Goal: Task Accomplishment & Management: Use online tool/utility

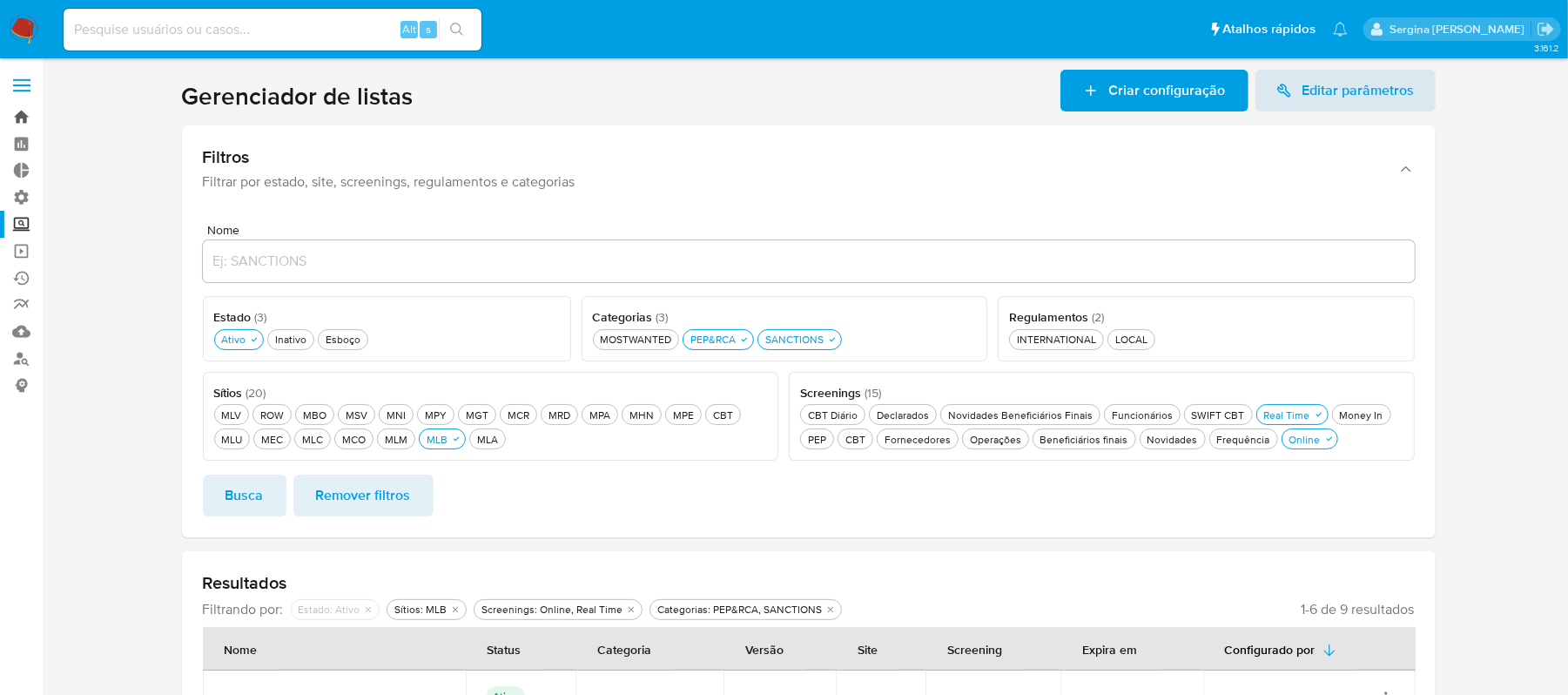
click at [23, 122] on link "Bandeja" at bounding box center [103, 117] width 207 height 27
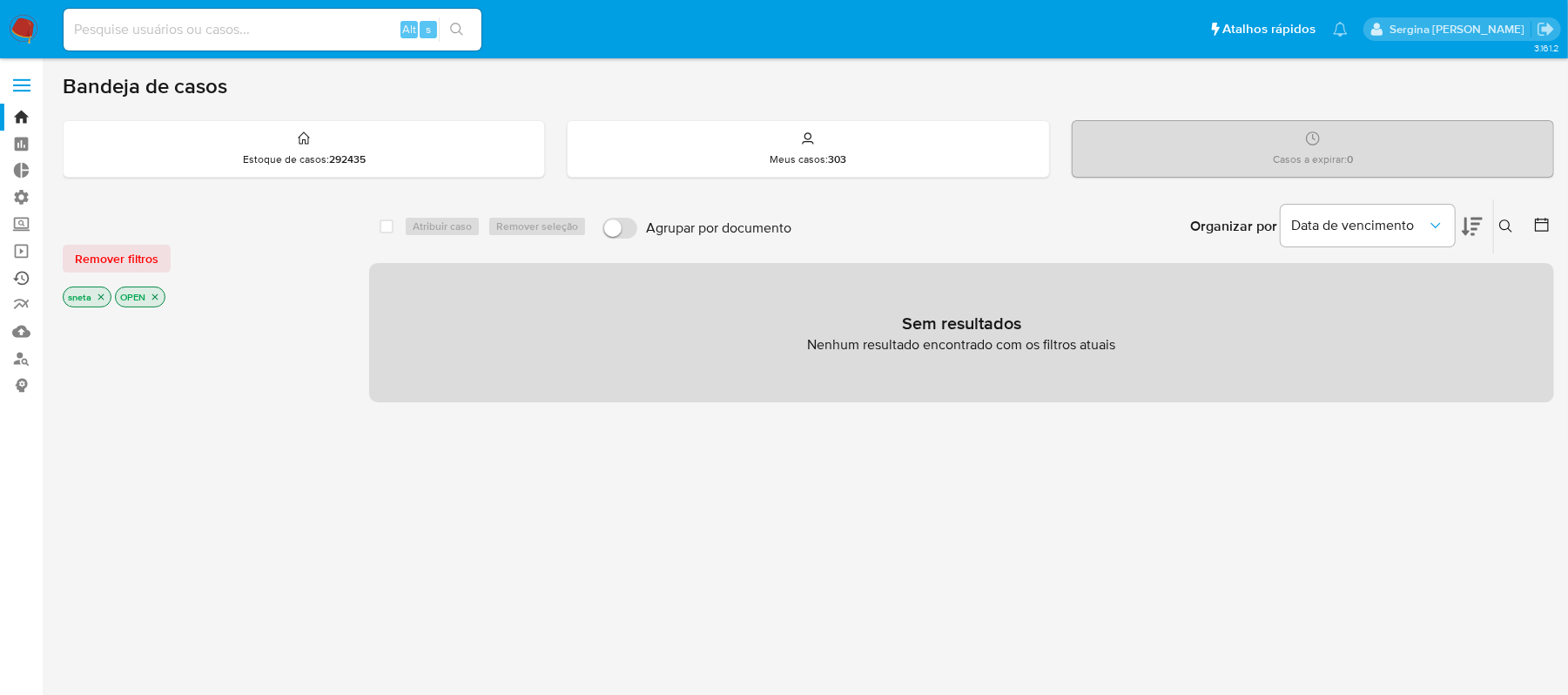
click at [18, 272] on link "Ejecuções automáticas" at bounding box center [103, 277] width 207 height 27
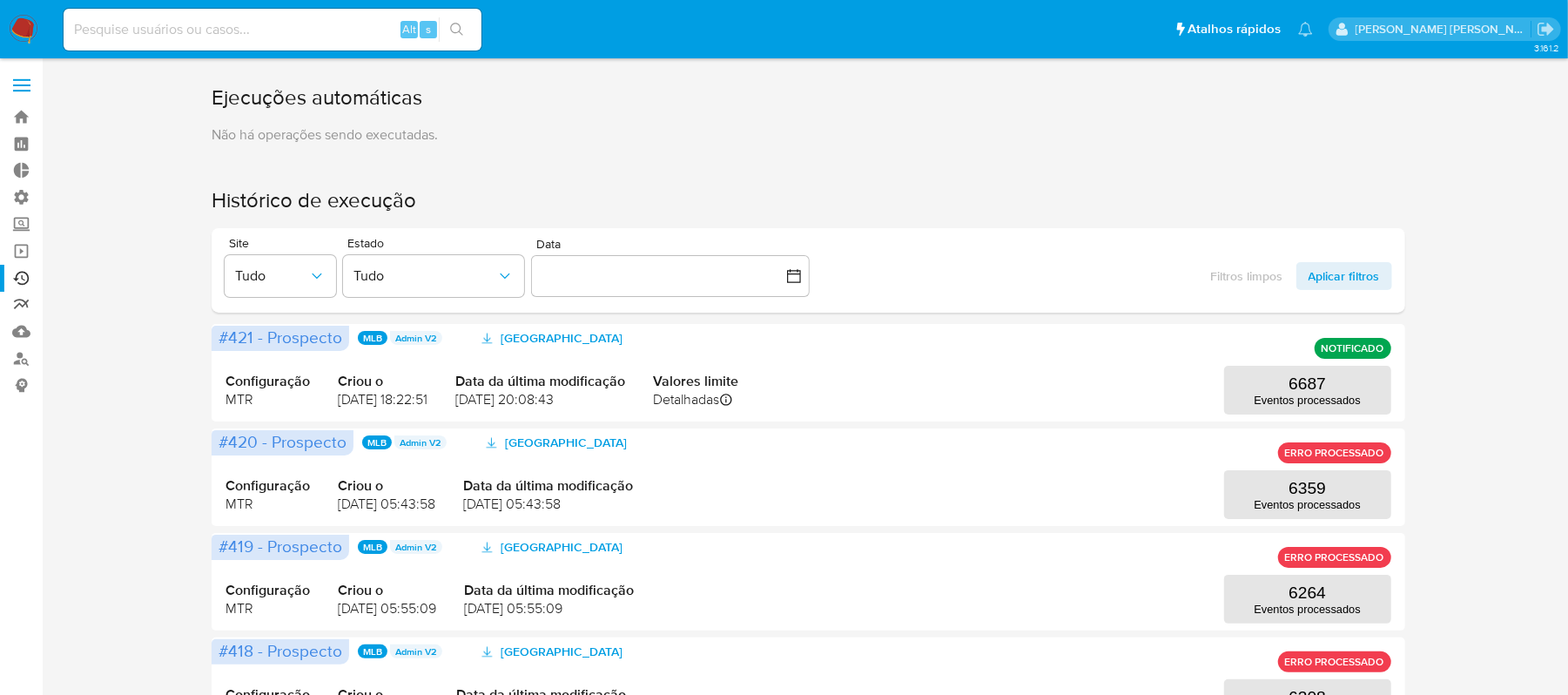
click at [22, 299] on link "relatórios" at bounding box center [103, 305] width 207 height 27
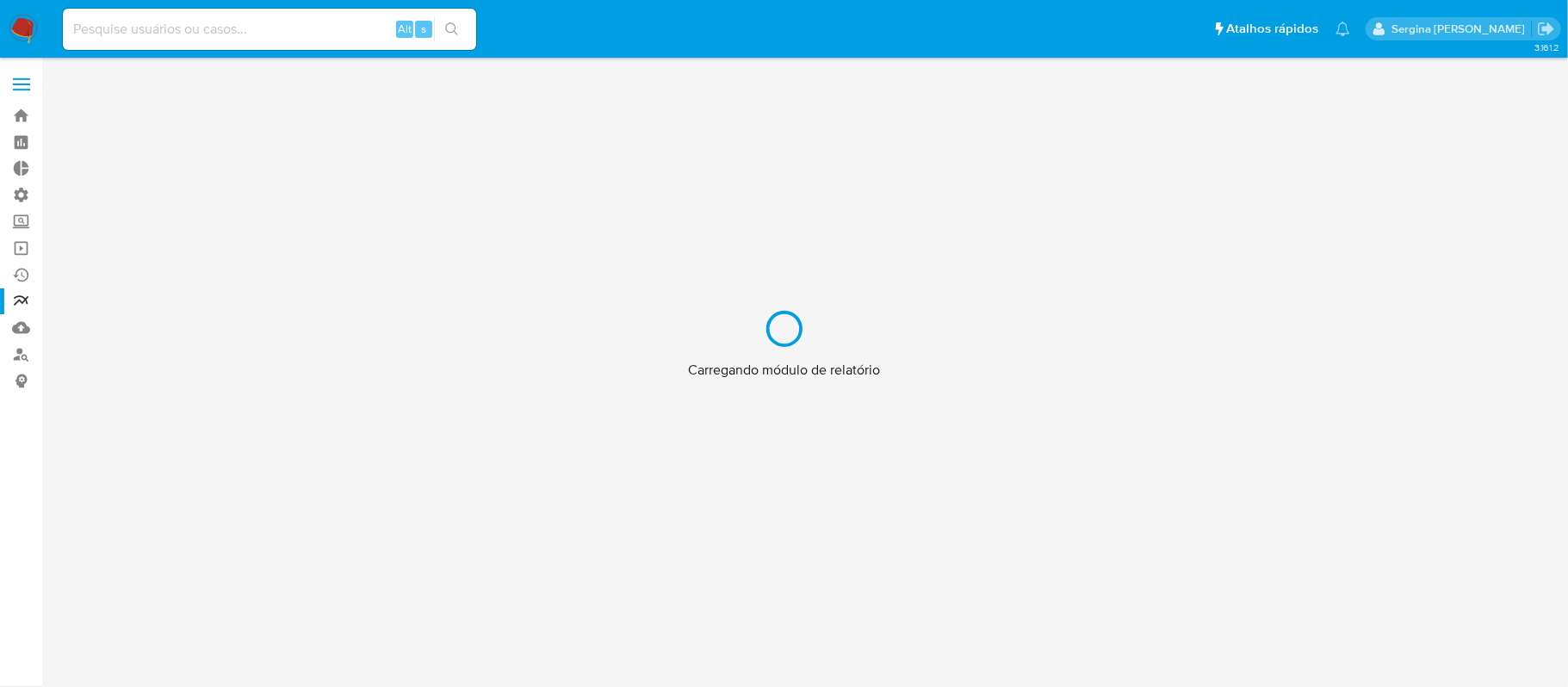
click at [19, 248] on div "Carregando módulo de relatório" at bounding box center [784, 343] width 1568 height 687
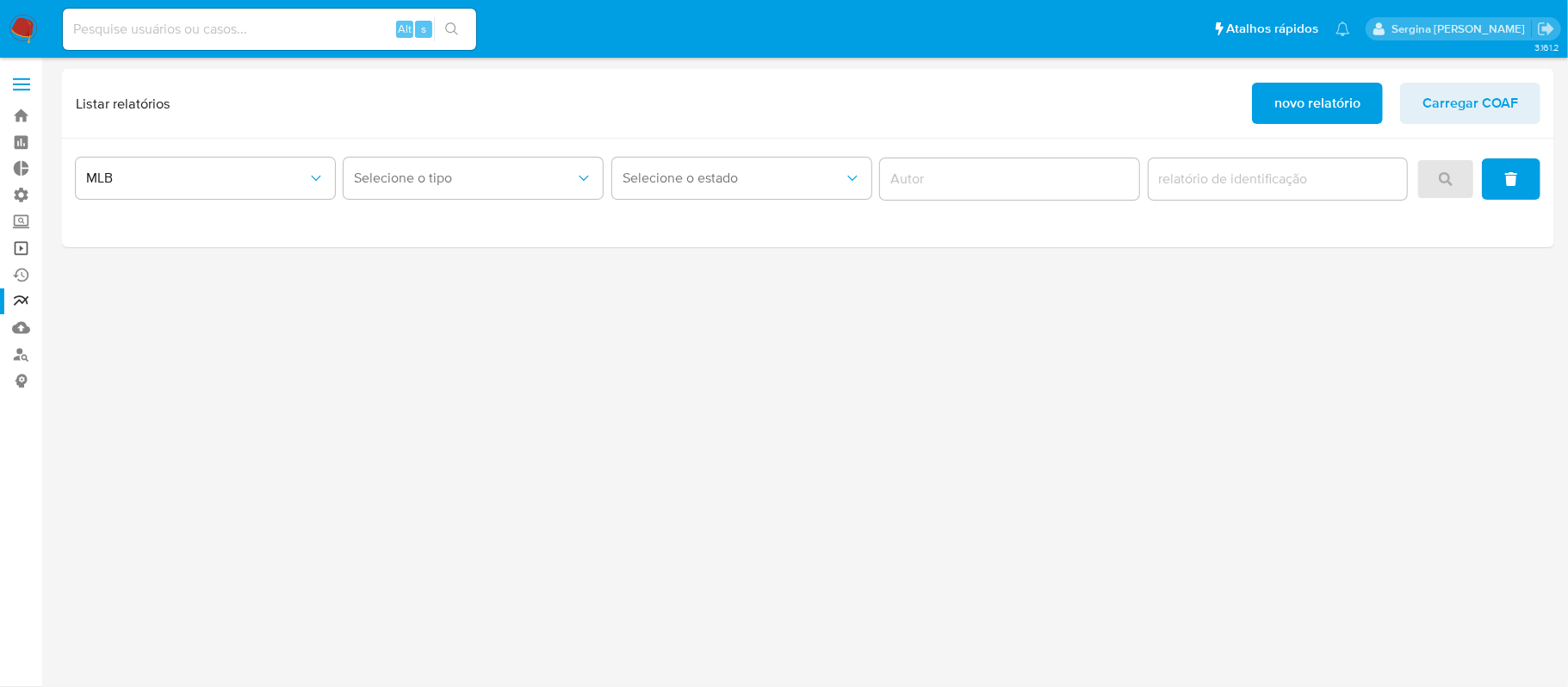
click at [17, 246] on link "Operações em massa" at bounding box center [102, 248] width 205 height 26
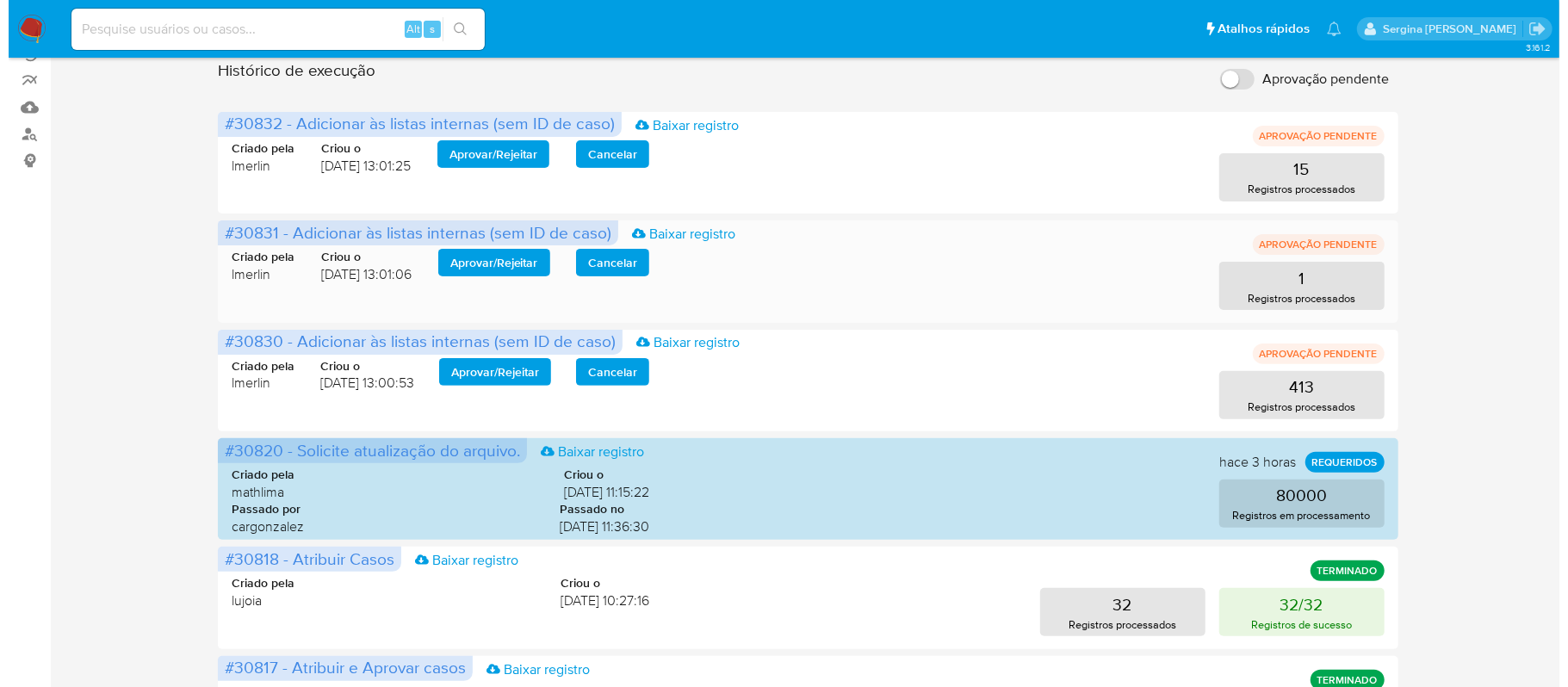
scroll to position [229, 0]
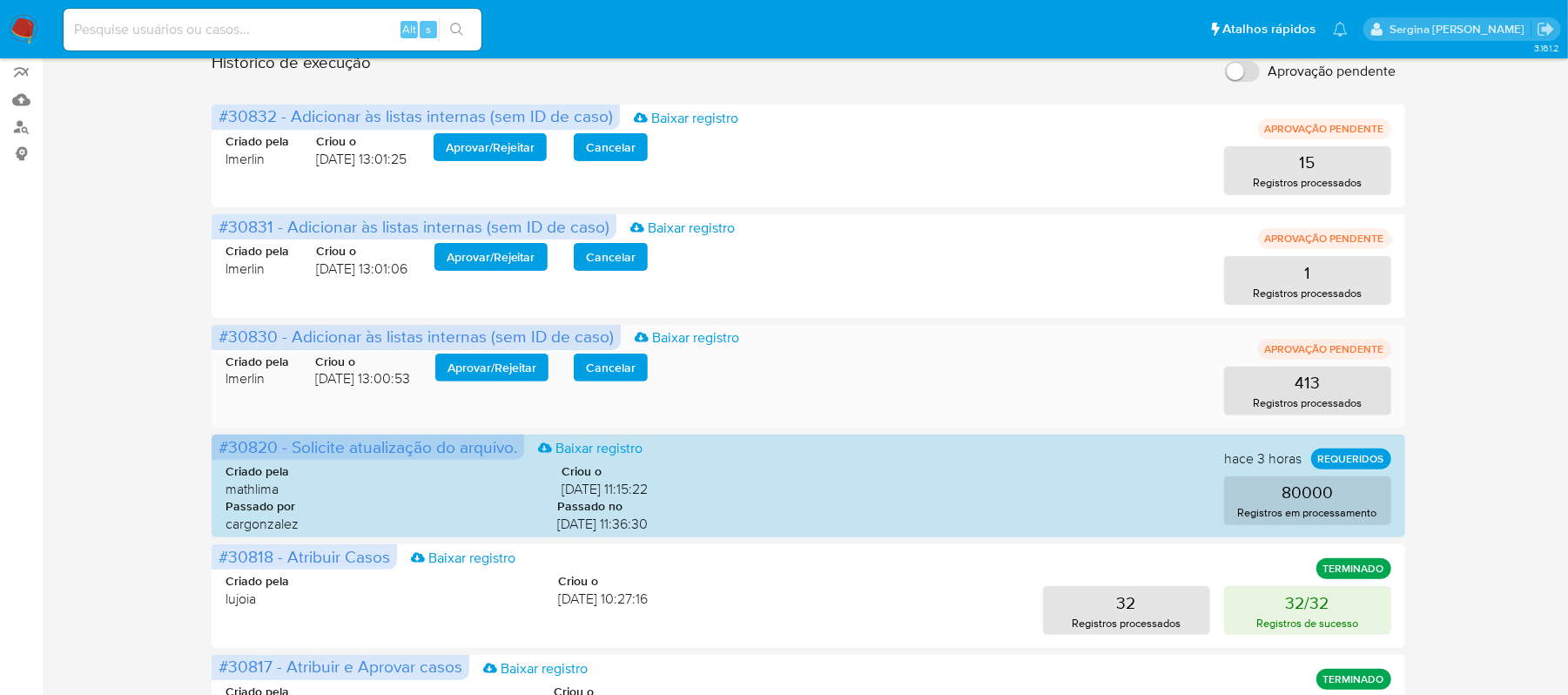
click at [509, 362] on span "Aprovar / Rejeitar" at bounding box center [492, 367] width 88 height 24
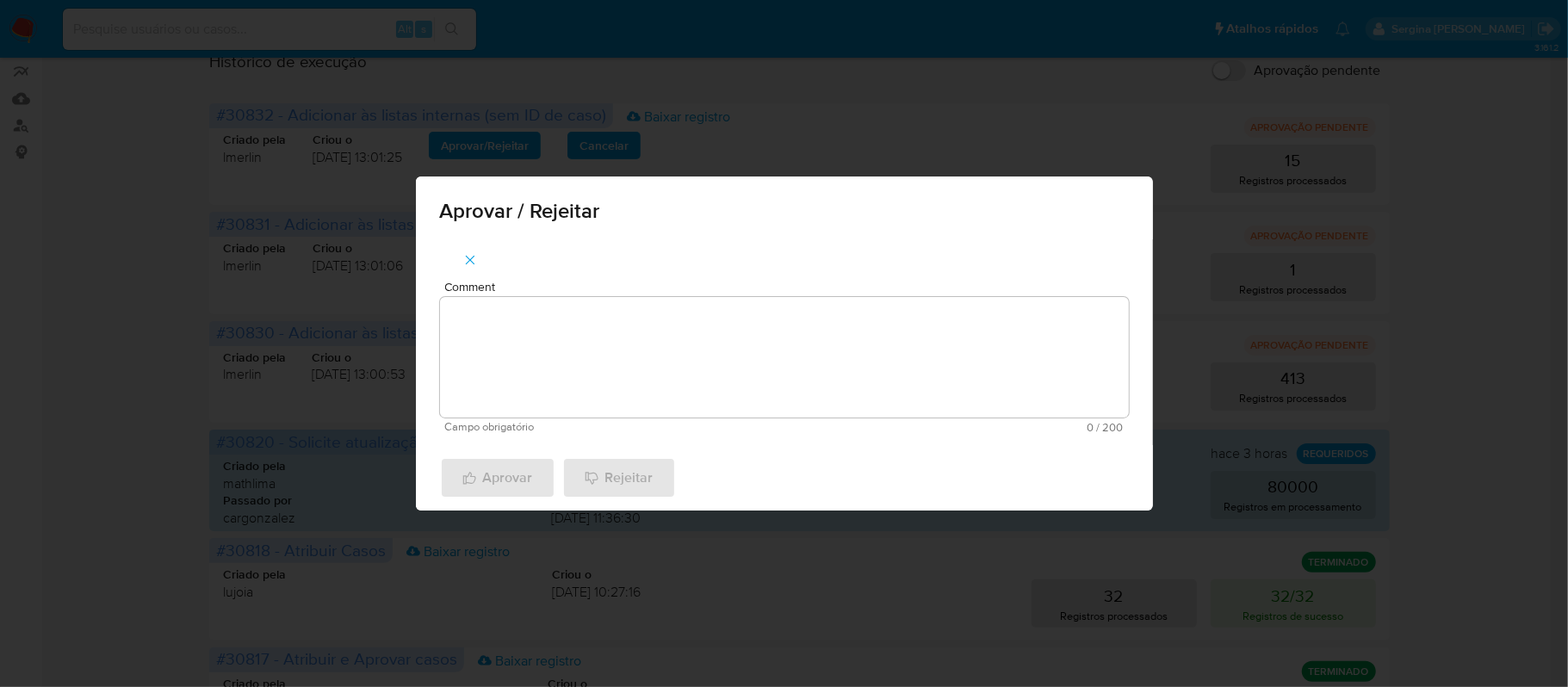
click at [636, 349] on textarea "Comment" at bounding box center [784, 357] width 688 height 120
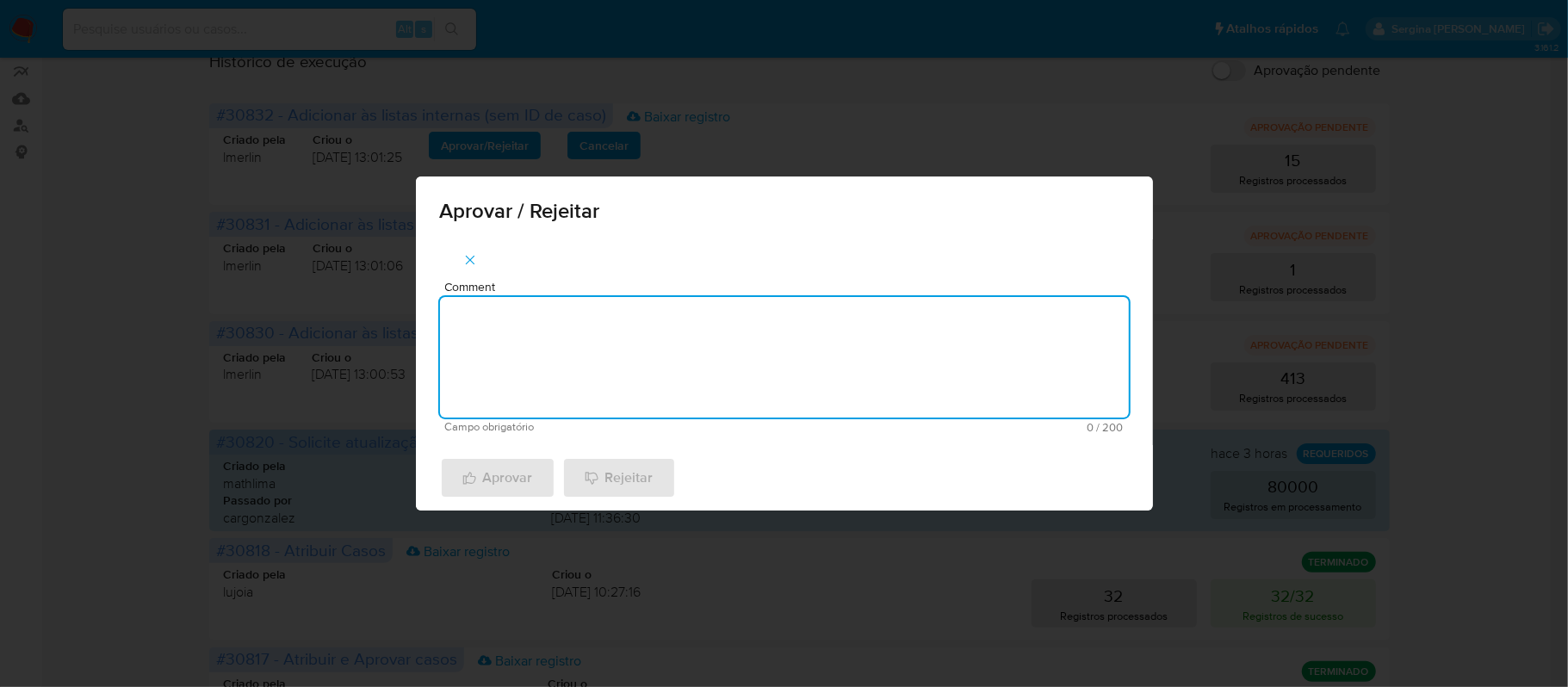
paste textarea "De acordo com a manutencao do Relacionamento com o PEP/RCA"
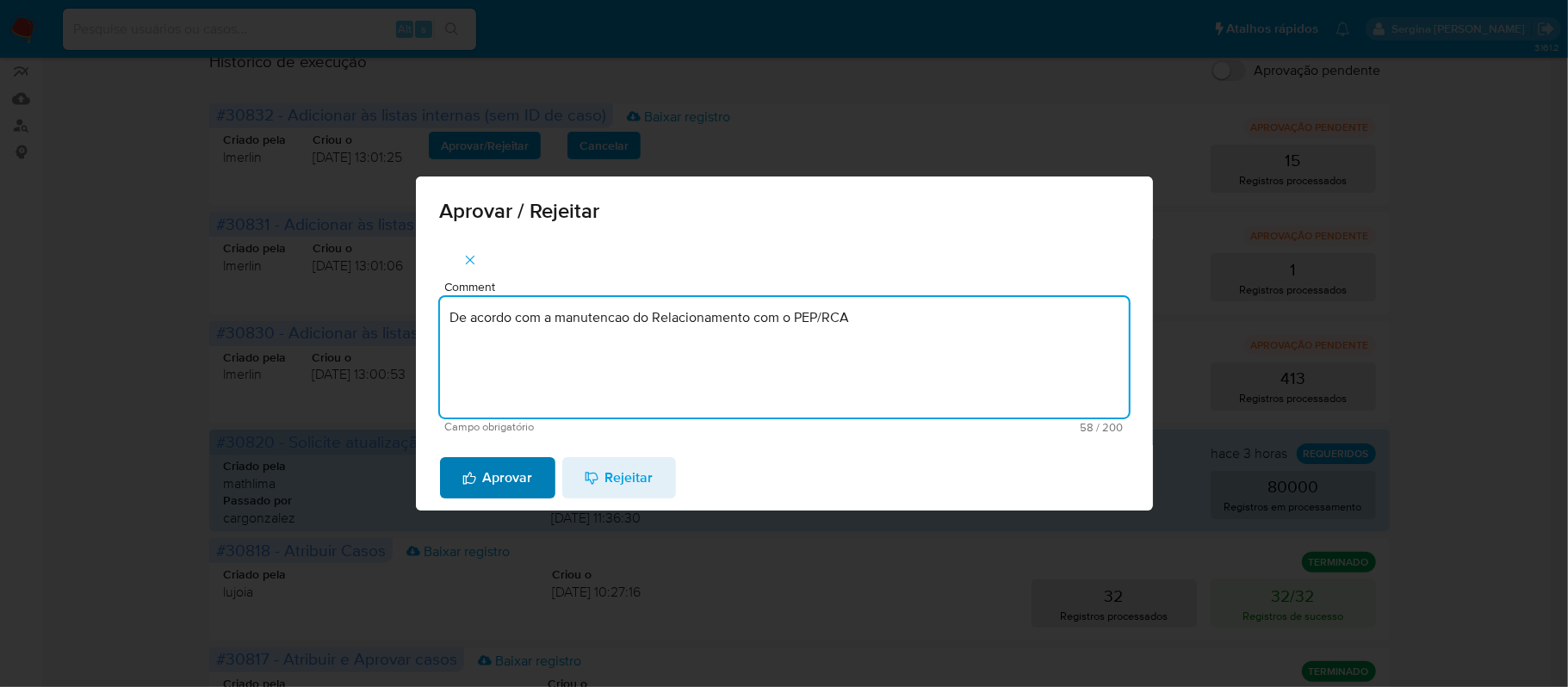
type textarea "De acordo com a manutencao do Relacionamento com o PEP/RCA"
click at [529, 480] on span "Aprovar" at bounding box center [498, 478] width 71 height 38
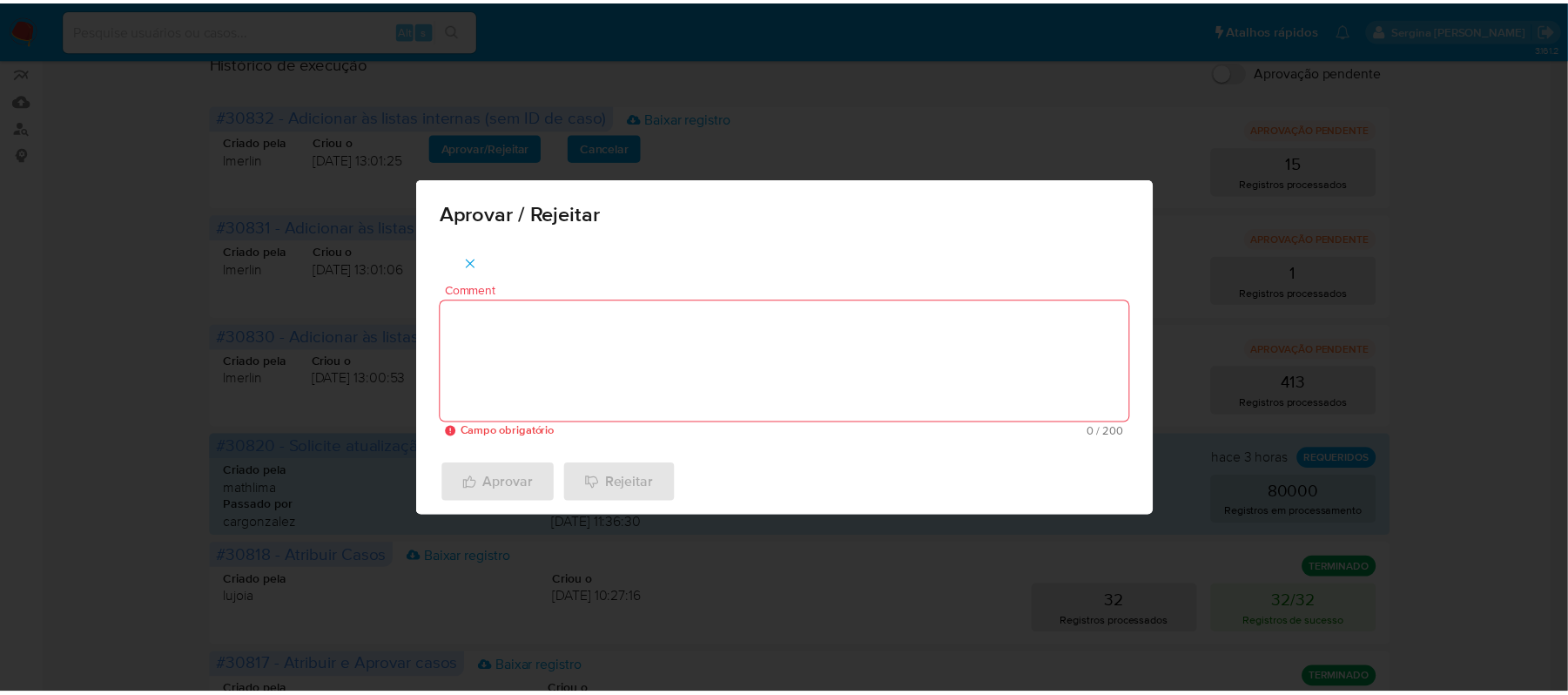
scroll to position [160, 0]
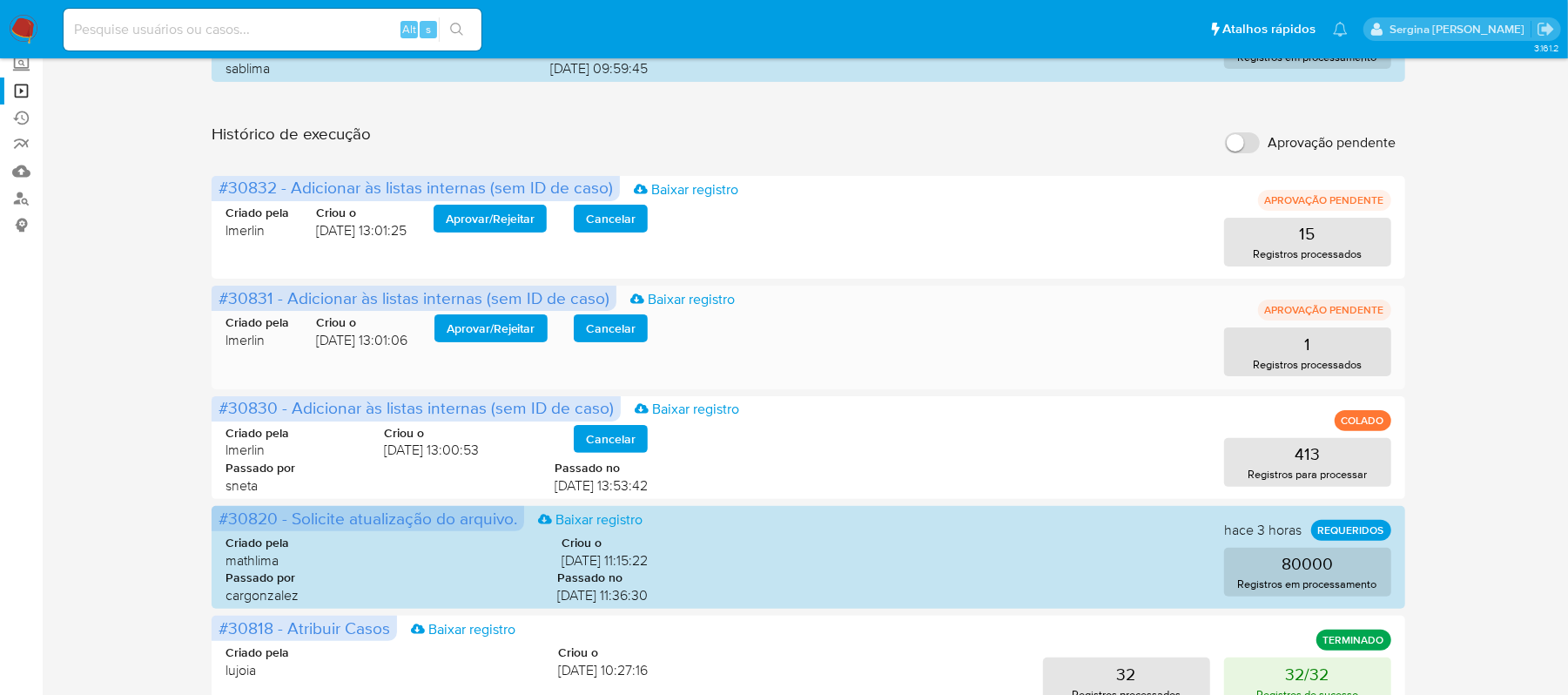
click at [488, 321] on span "Aprovar / Rejeitar" at bounding box center [491, 328] width 88 height 24
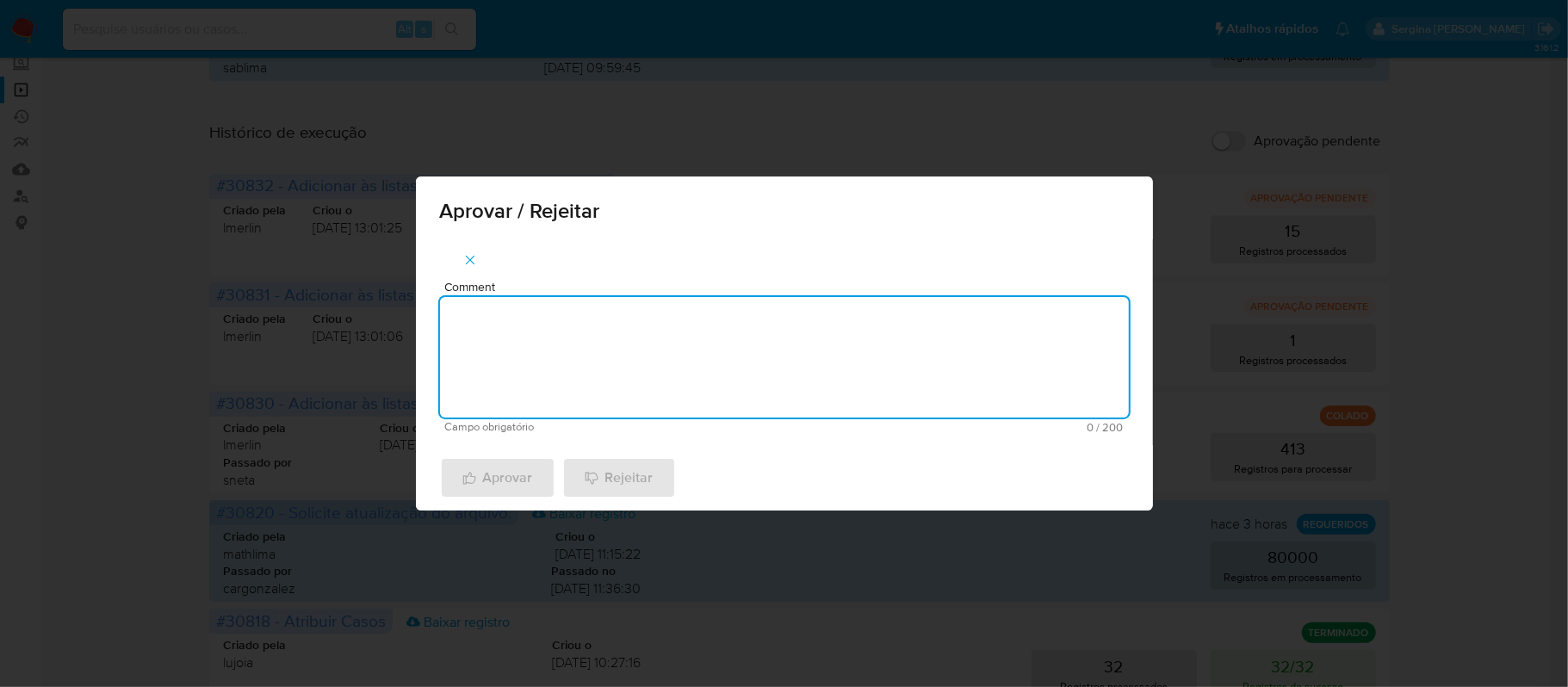
click at [596, 327] on textarea "Comment" at bounding box center [784, 357] width 688 height 120
paste textarea "De acordo com a recusa do relacionamento com o PEP/RCA"
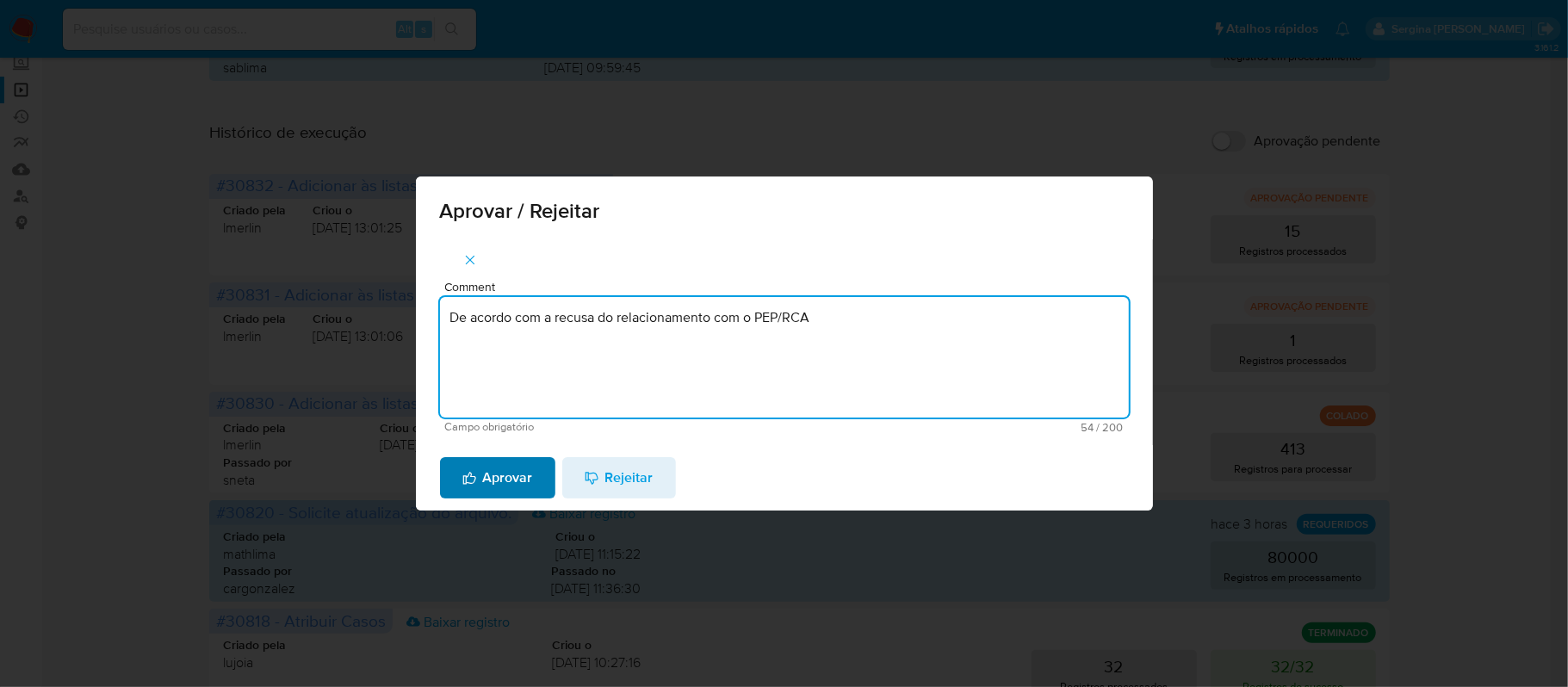
type textarea "De acordo com a recusa do relacionamento com o PEP/RCA"
click at [494, 486] on span "Aprovar" at bounding box center [498, 478] width 71 height 38
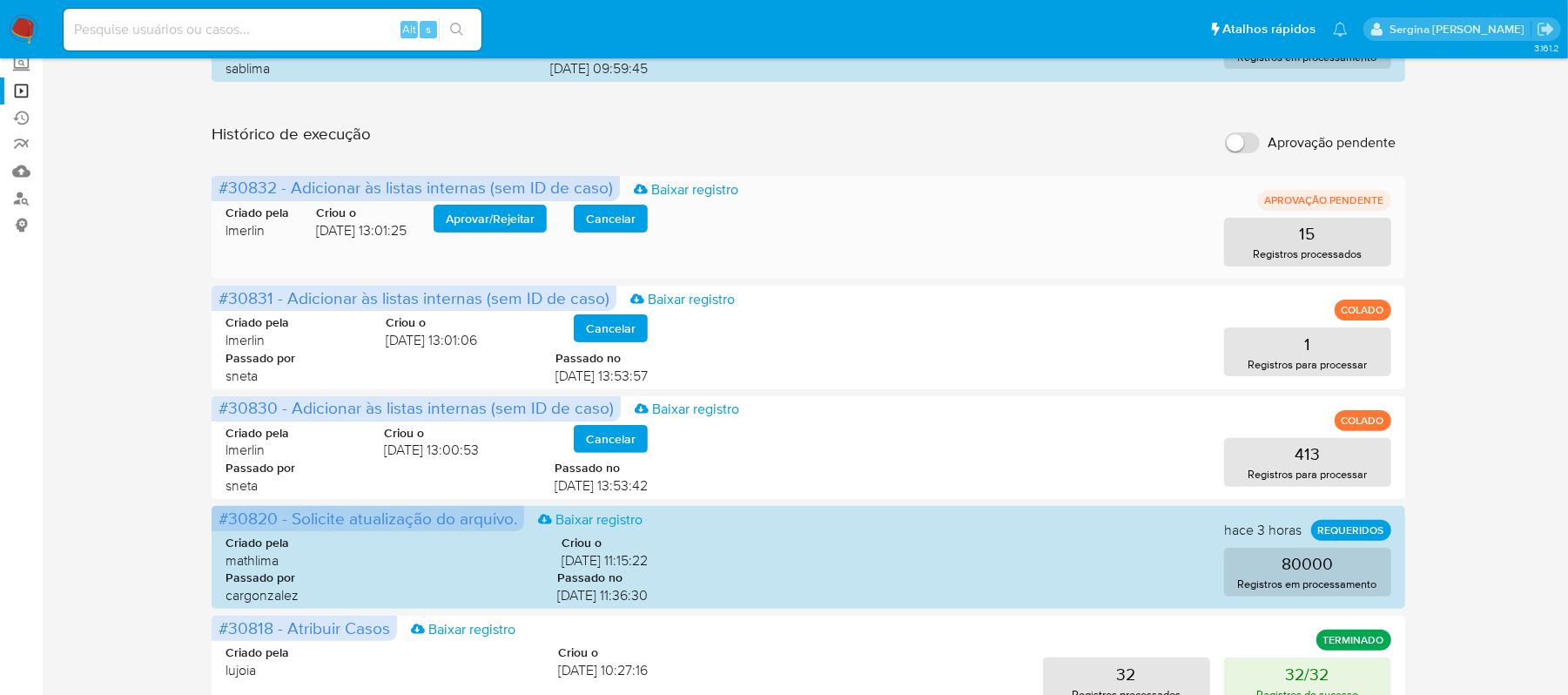
click at [502, 221] on span "Aprovar / Rejeitar" at bounding box center [490, 218] width 88 height 24
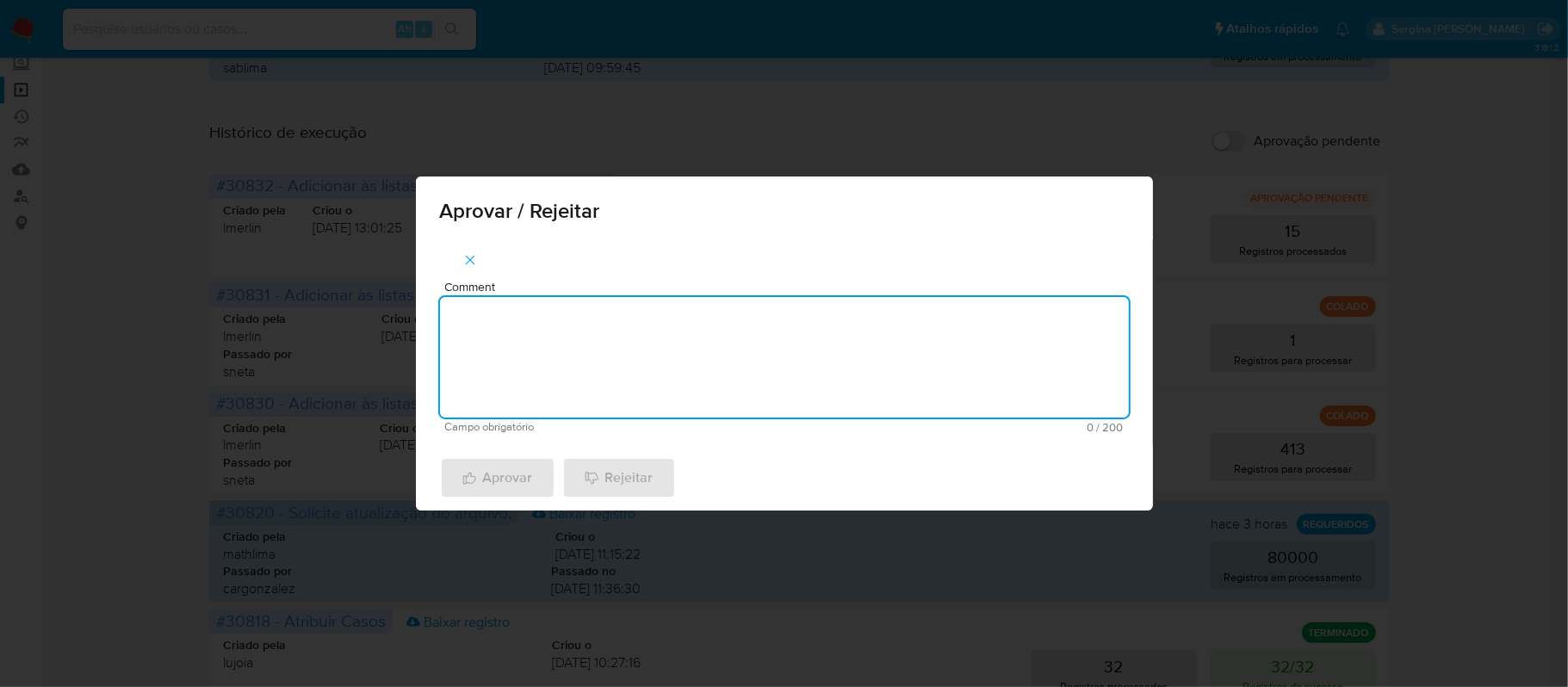
click at [583, 375] on textarea "Comment" at bounding box center [784, 357] width 688 height 120
type textarea "Marcação de Mídias Negativas"
click at [511, 472] on span "Aprovar" at bounding box center [498, 478] width 71 height 38
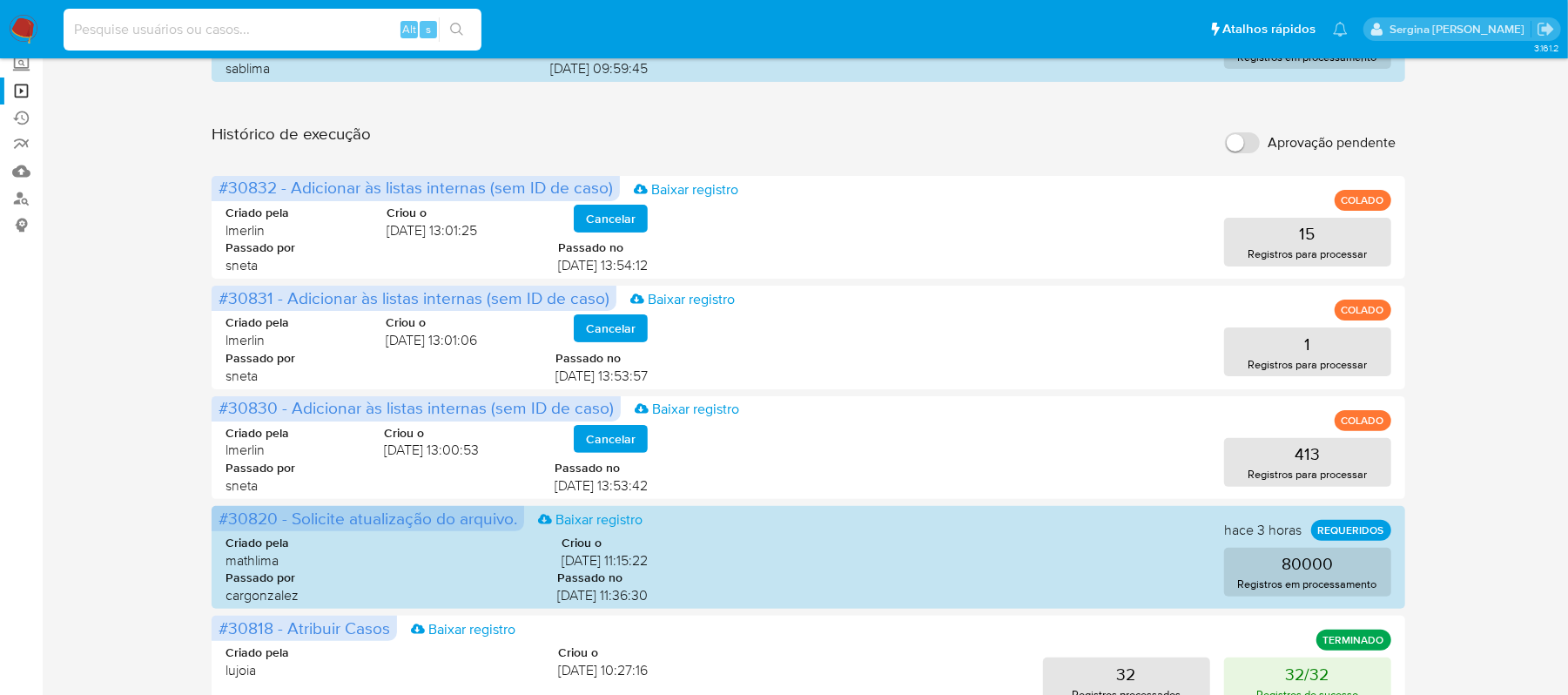
click at [227, 29] on input at bounding box center [273, 29] width 418 height 23
paste input "2670434462"
type input "2670434462"
click at [447, 23] on button "search-icon" at bounding box center [457, 29] width 36 height 24
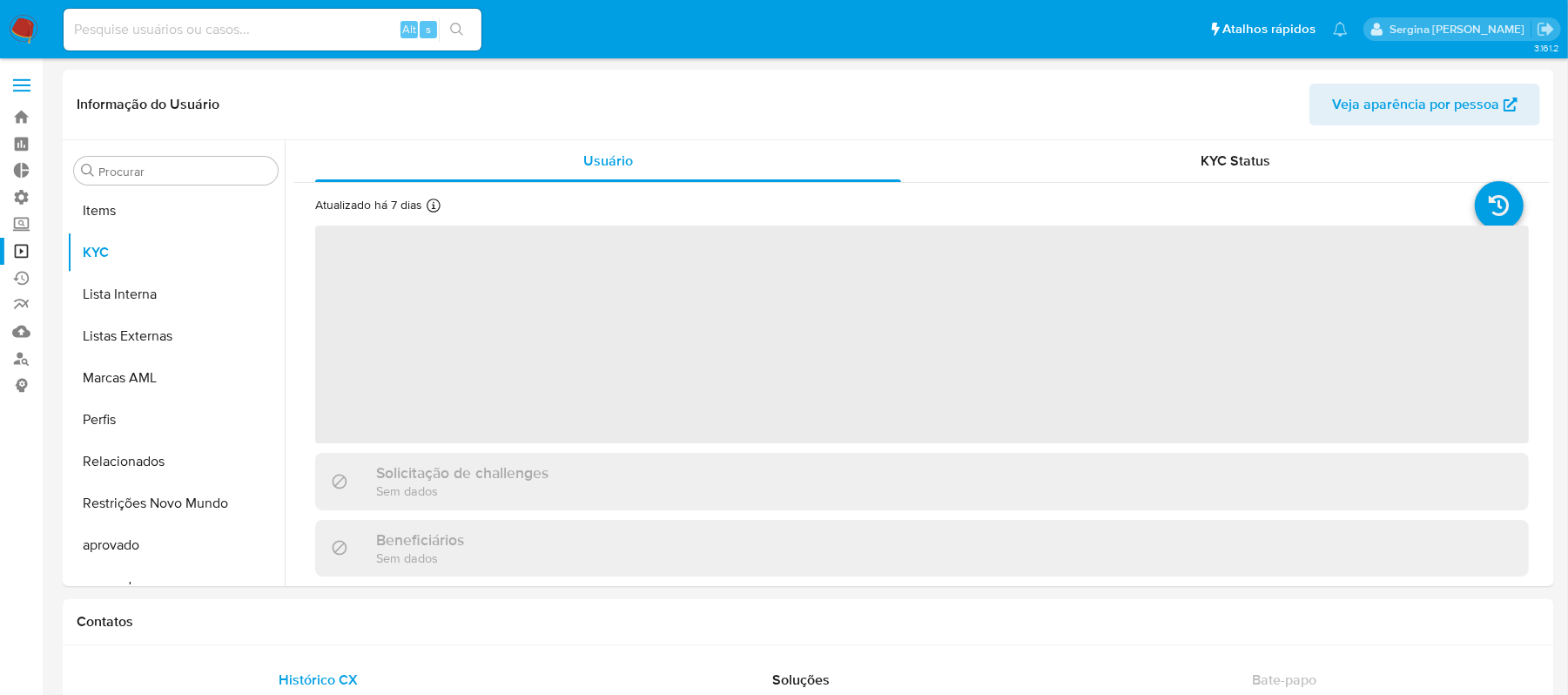
scroll to position [902, 0]
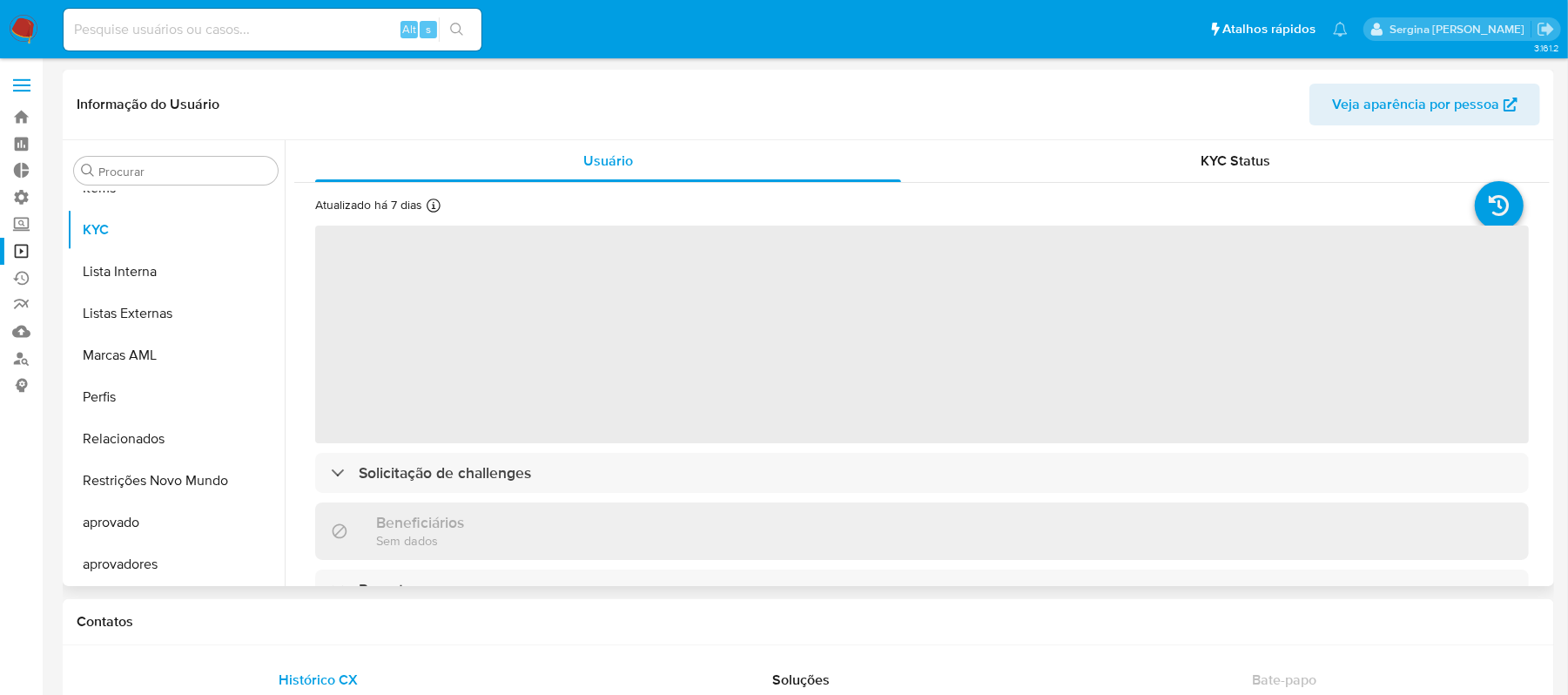
select select "10"
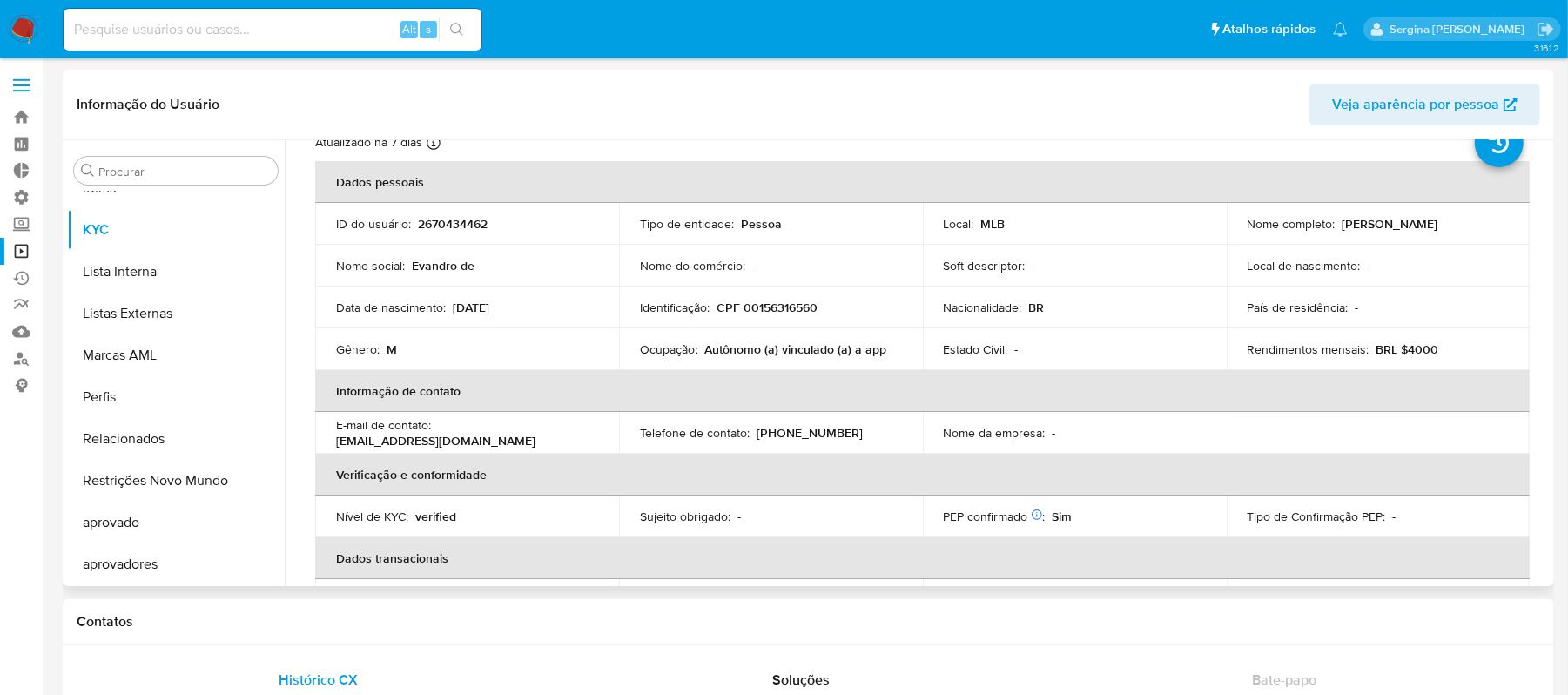
scroll to position [116, 0]
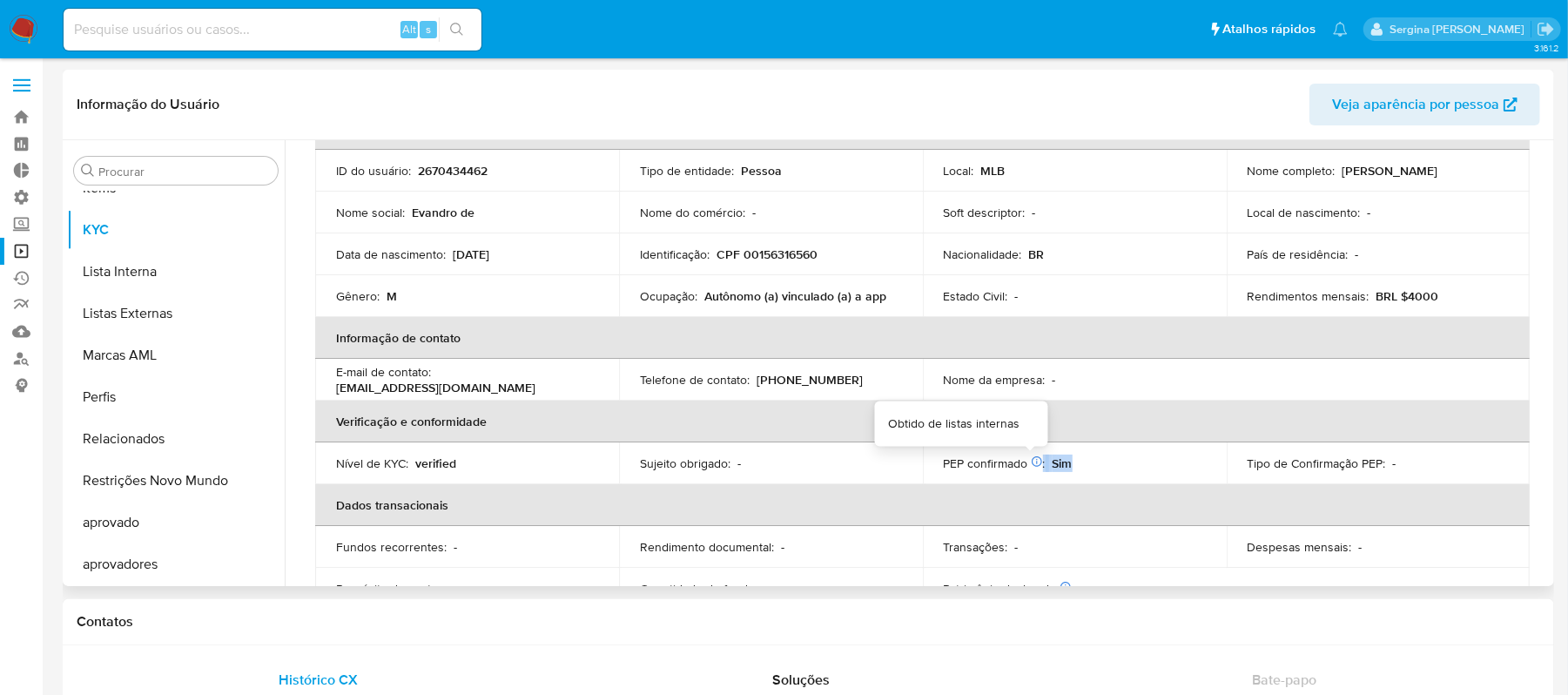
drag, startPoint x: 1079, startPoint y: 460, endPoint x: 1025, endPoint y: 465, distance: 54.2
click at [1025, 465] on div "PEP confirmado Obtido de listas internas : Sim" at bounding box center [1074, 463] width 262 height 16
click at [1031, 465] on icon at bounding box center [1037, 461] width 12 height 12
click at [1035, 460] on icon at bounding box center [1037, 461] width 12 height 12
click at [129, 264] on button "Lista Interna" at bounding box center [168, 271] width 203 height 41
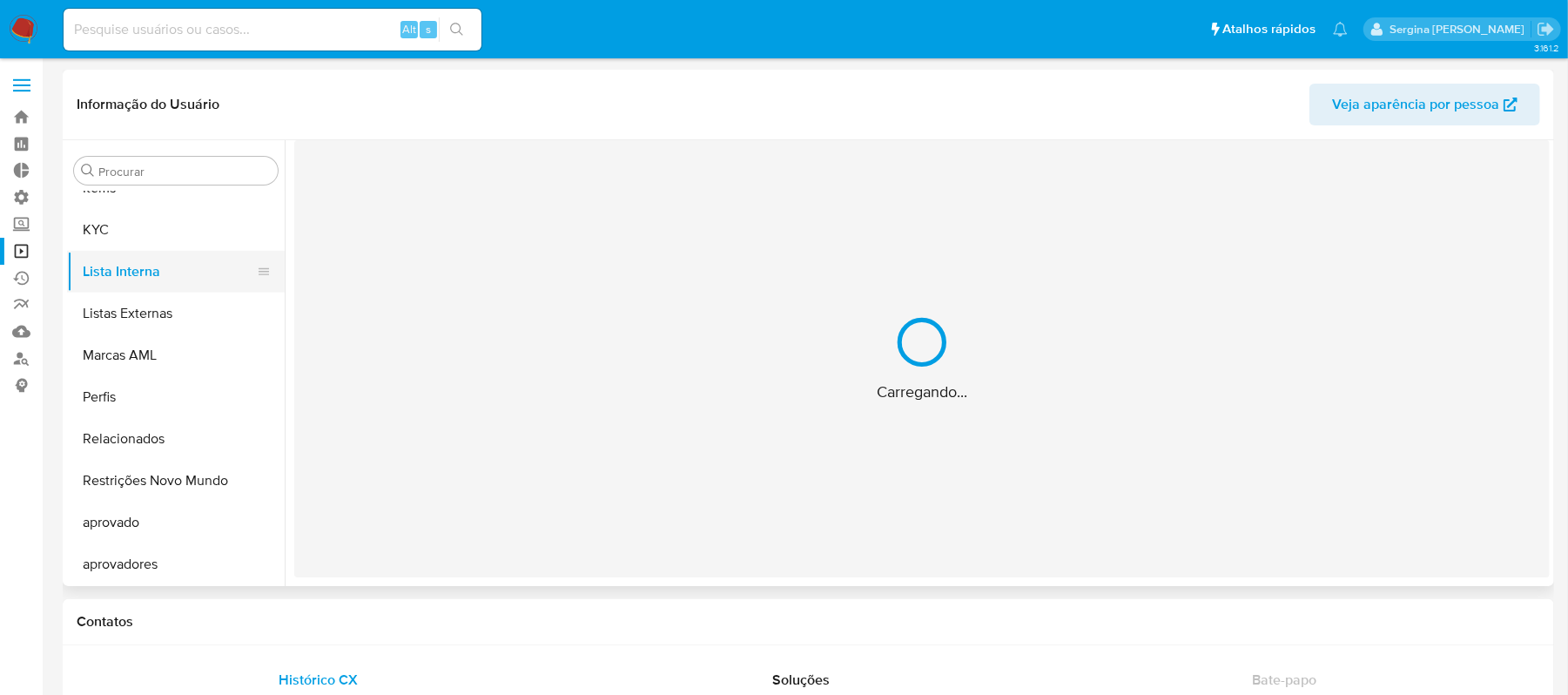
scroll to position [0, 0]
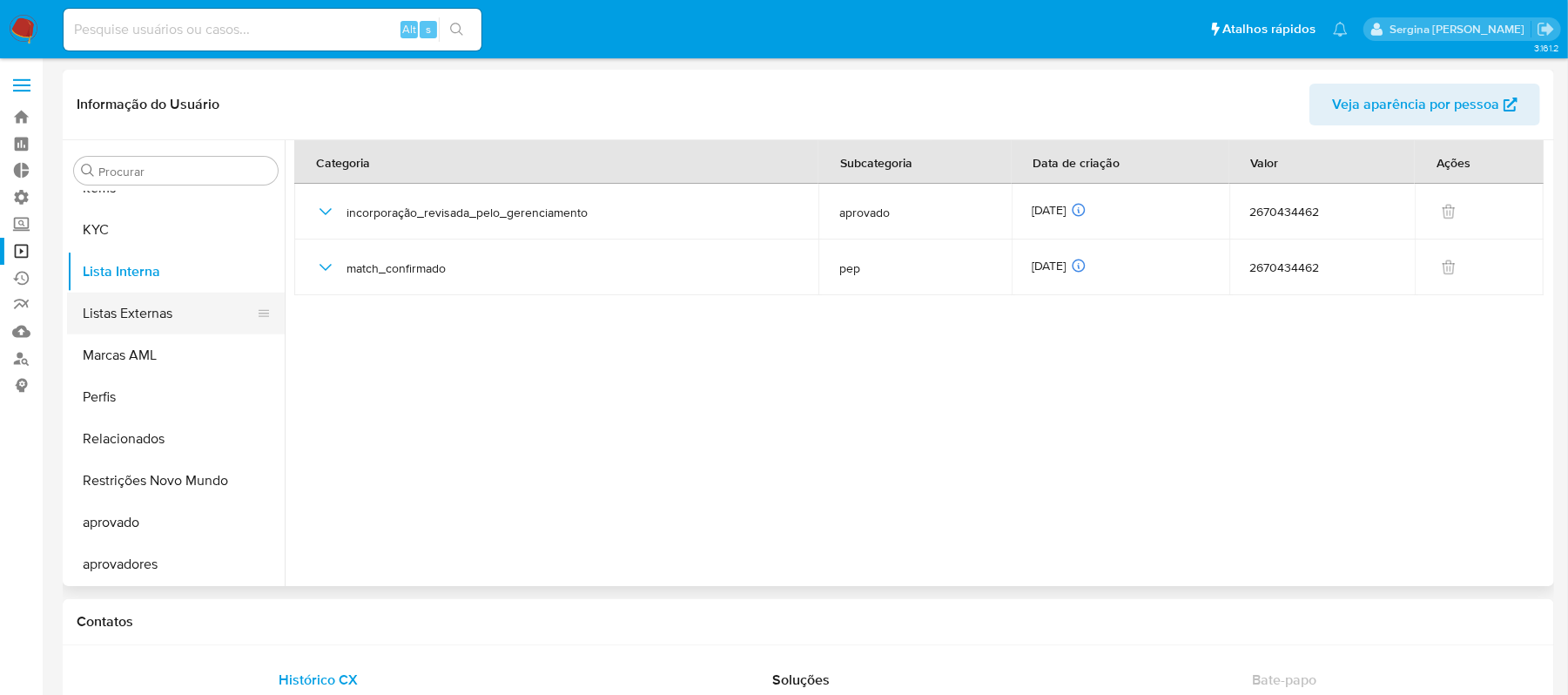
click at [154, 312] on button "Listas Externas" at bounding box center [168, 313] width 203 height 41
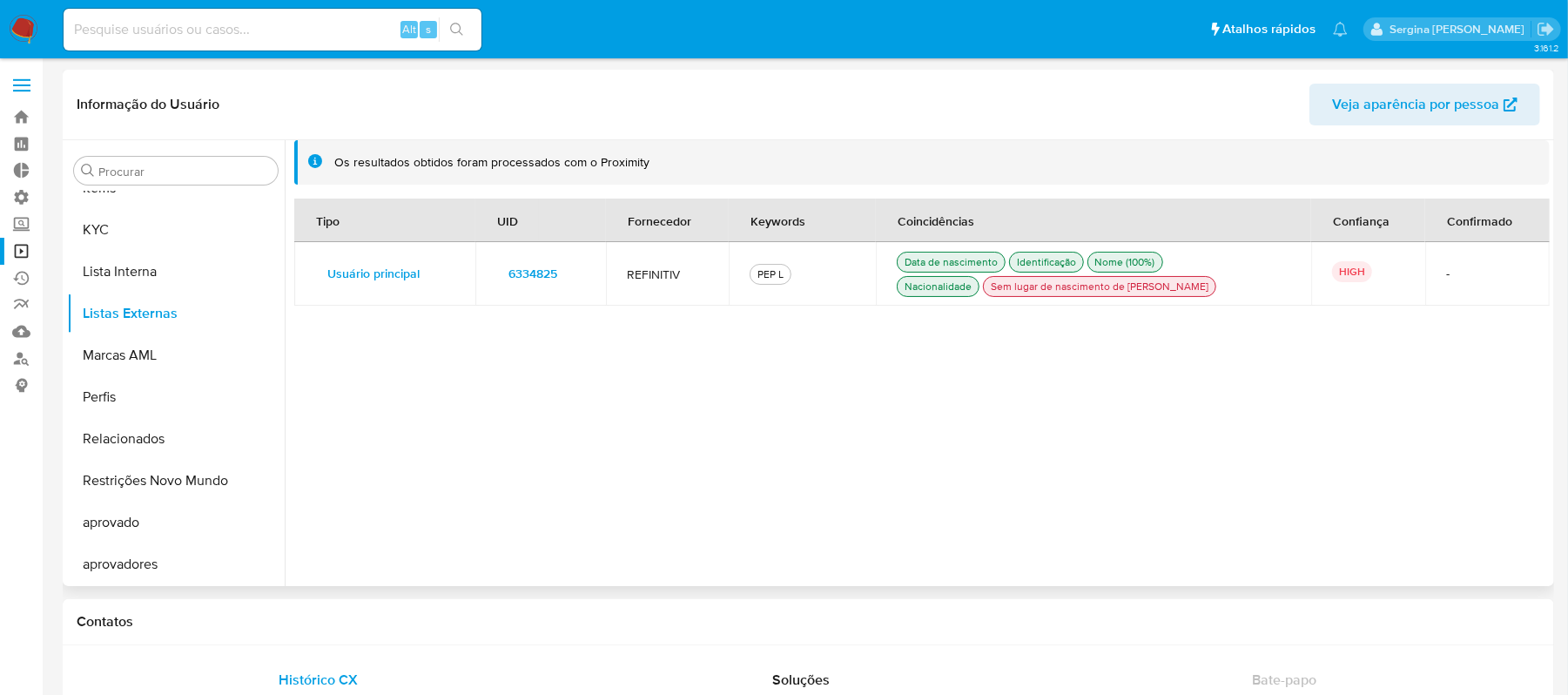
click at [527, 270] on span "6334825" at bounding box center [532, 273] width 49 height 24
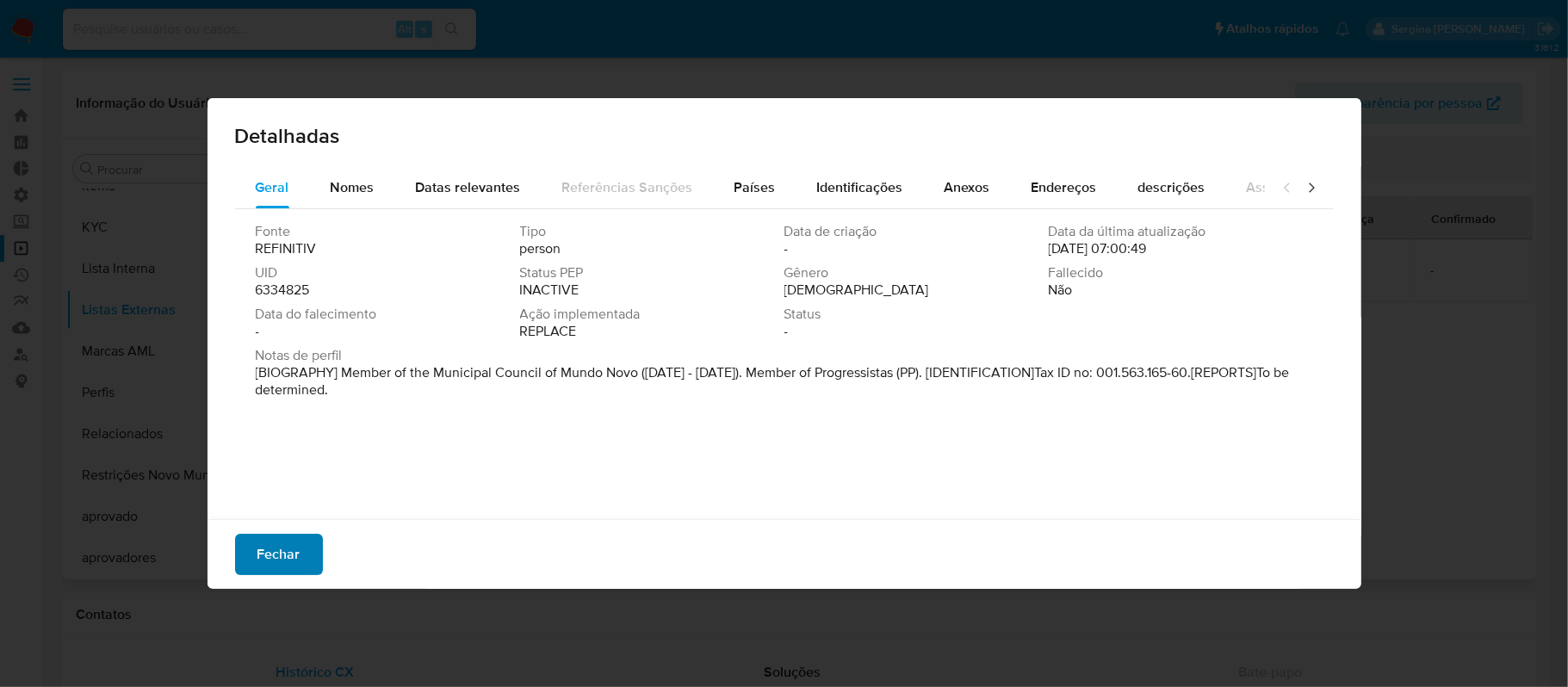
click at [291, 551] on span "Fechar" at bounding box center [279, 554] width 43 height 38
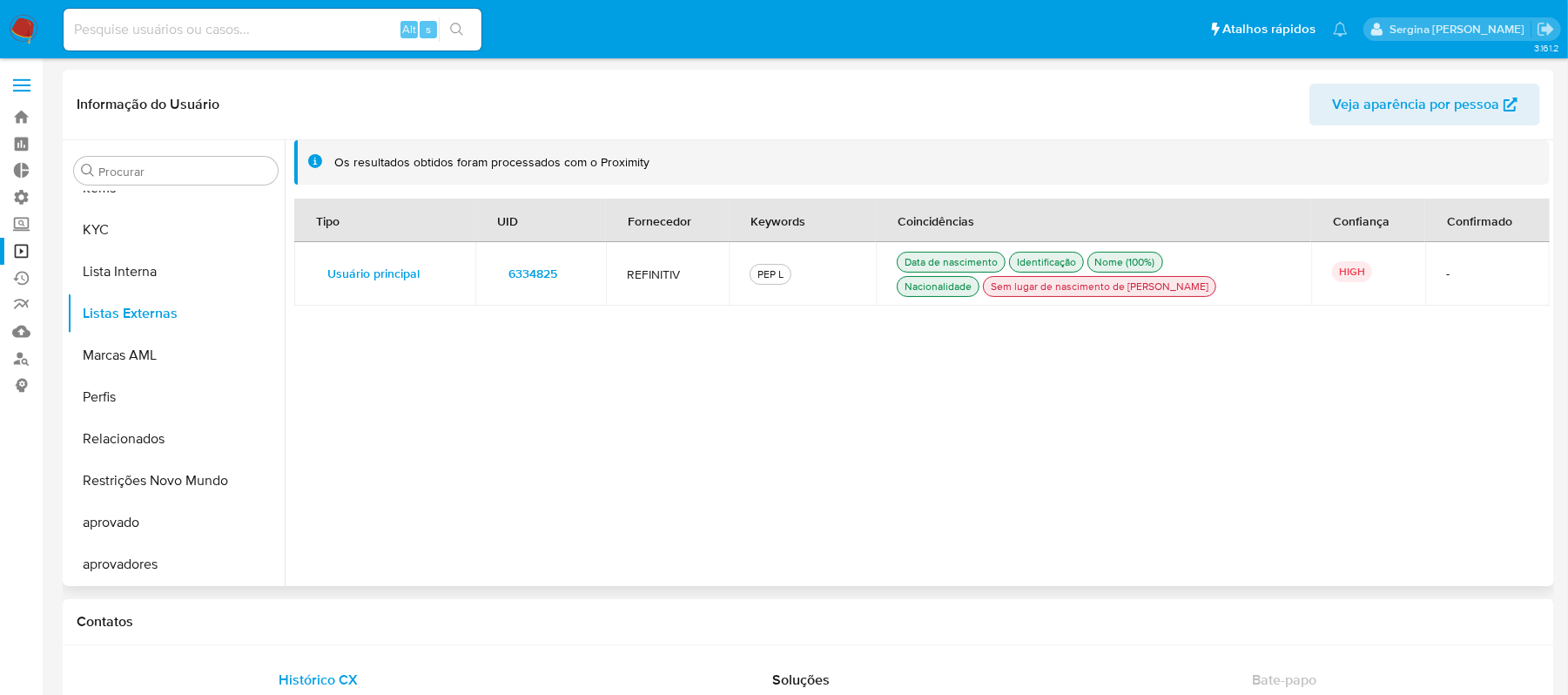
drag, startPoint x: 658, startPoint y: 165, endPoint x: 335, endPoint y: 160, distance: 323.0
click at [335, 160] on div "Os resultados obtidos foram processados com o Proximity" at bounding box center [935, 162] width 1202 height 17
click at [642, 183] on div "Os resultados obtidos foram processados com o Proximity" at bounding box center [923, 162] width 1256 height 44
drag, startPoint x: 656, startPoint y: 165, endPoint x: 597, endPoint y: 164, distance: 59.0
click at [597, 164] on div "Os resultados obtidos foram processados com o Proximity" at bounding box center [935, 162] width 1202 height 17
